Goal: Task Accomplishment & Management: Use online tool/utility

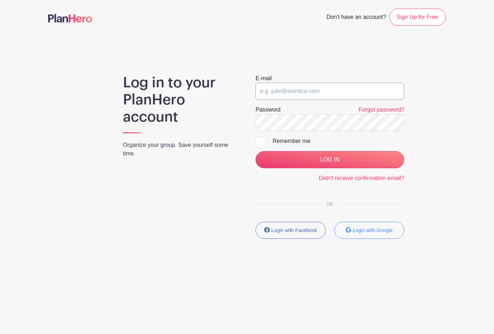
click at [277, 93] on input "email" at bounding box center [330, 91] width 149 height 17
type input "[EMAIL_ADDRESS][US_STATE][DOMAIN_NAME]"
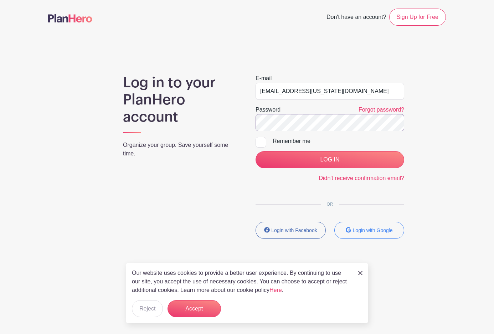
click at [256, 151] on input "LOG IN" at bounding box center [330, 159] width 149 height 17
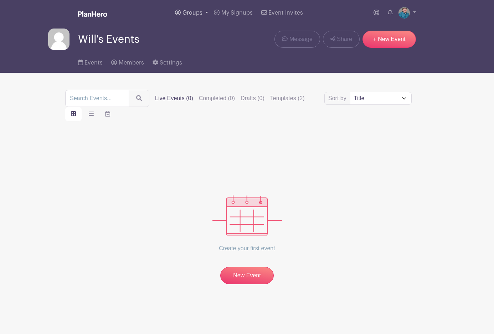
click at [194, 10] on span "Groups" at bounding box center [193, 13] width 20 height 6
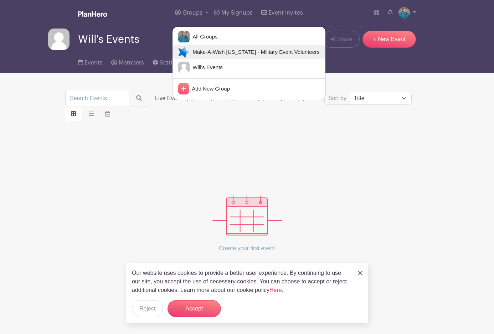
click at [199, 54] on span "Make-A-Wish Hawaii - Military Event Volunteers" at bounding box center [255, 52] width 130 height 8
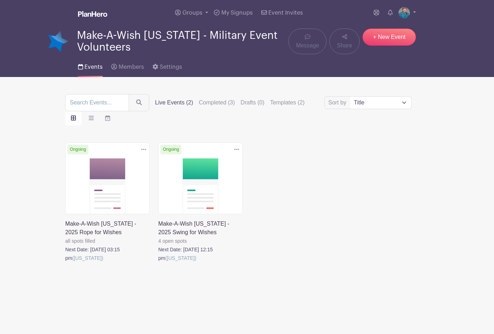
click at [158, 262] on link at bounding box center [158, 262] width 0 height 0
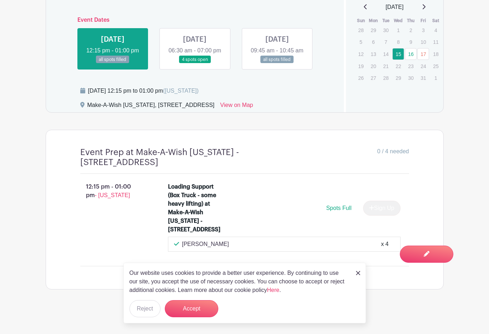
scroll to position [312, 0]
